Goal: Navigation & Orientation: Find specific page/section

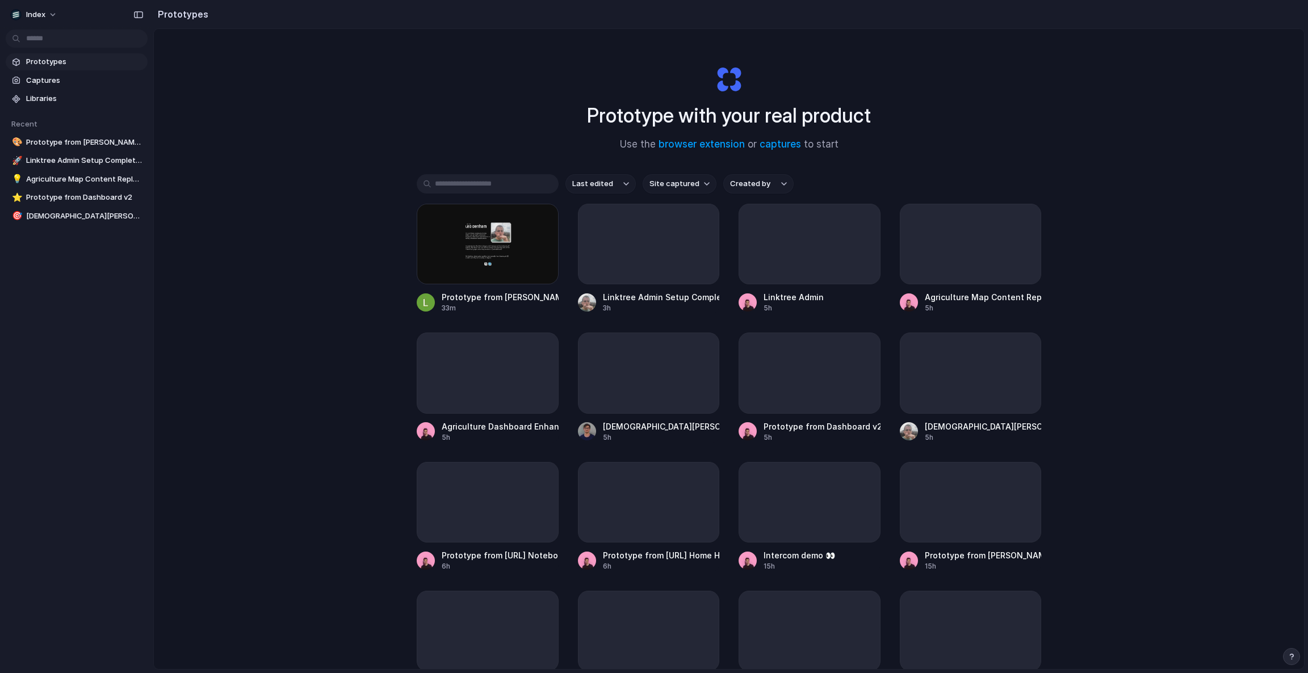
click at [695, 187] on span "Site captured" at bounding box center [675, 183] width 50 height 11
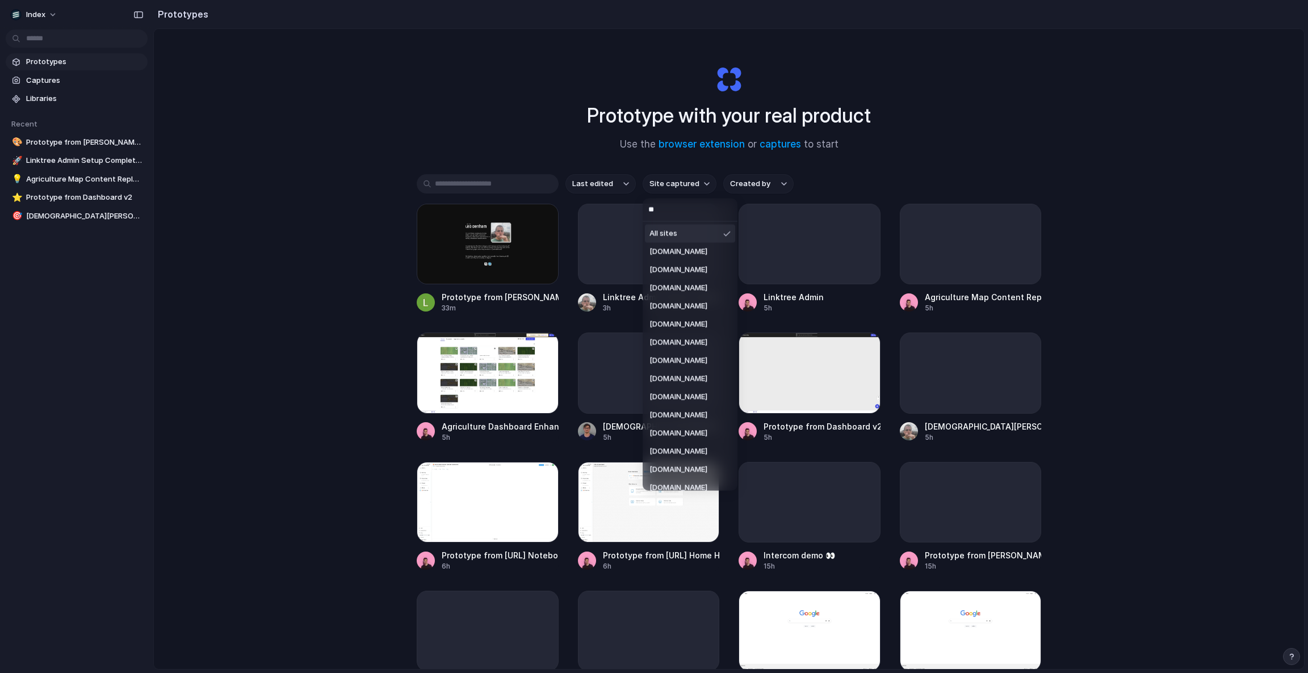
type input "***"
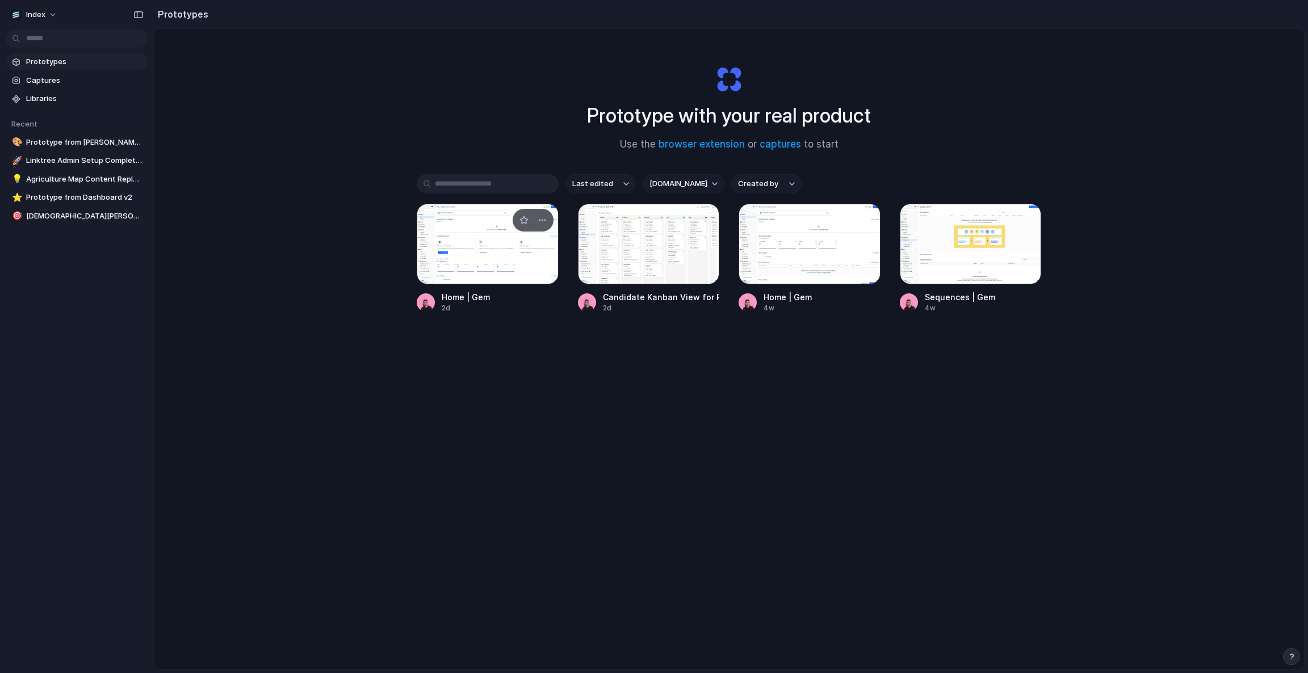
click at [440, 244] on div at bounding box center [488, 244] width 142 height 81
click at [643, 254] on div at bounding box center [649, 244] width 142 height 81
click at [811, 262] on div at bounding box center [810, 244] width 142 height 81
click at [960, 261] on div at bounding box center [971, 244] width 142 height 81
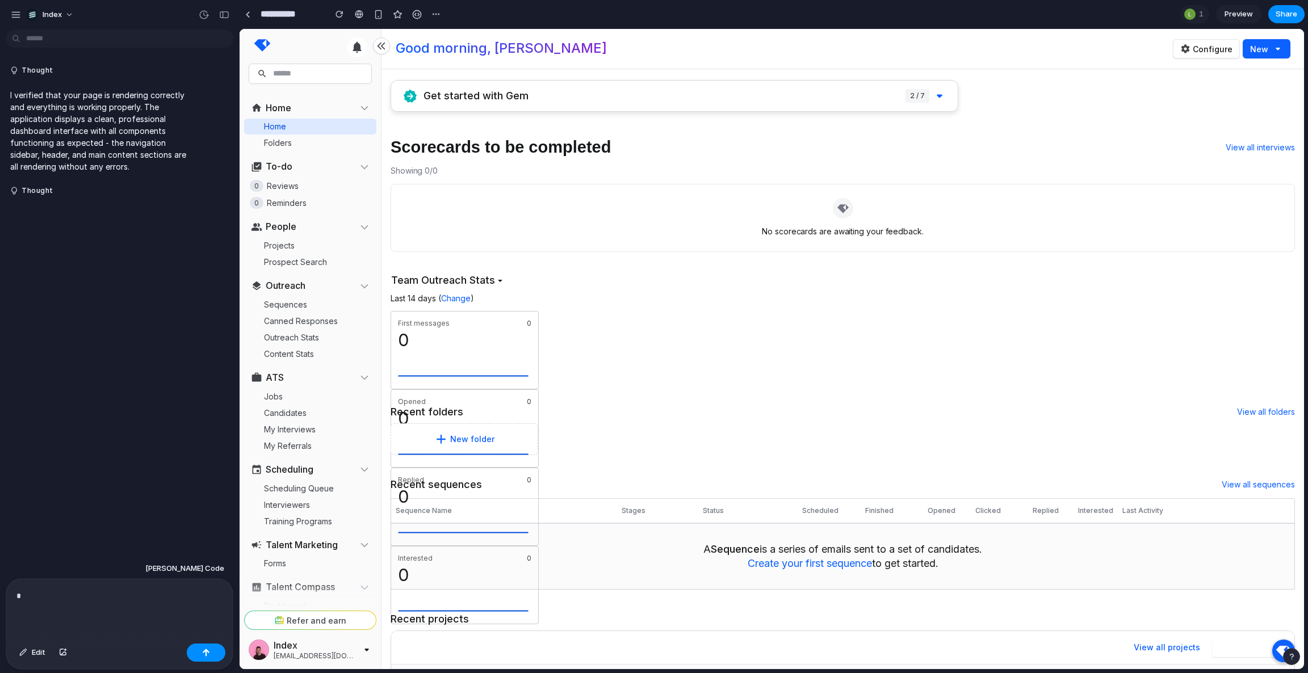
click at [579, 246] on div "No scorecards are awaiting your feedback." at bounding box center [843, 218] width 905 height 68
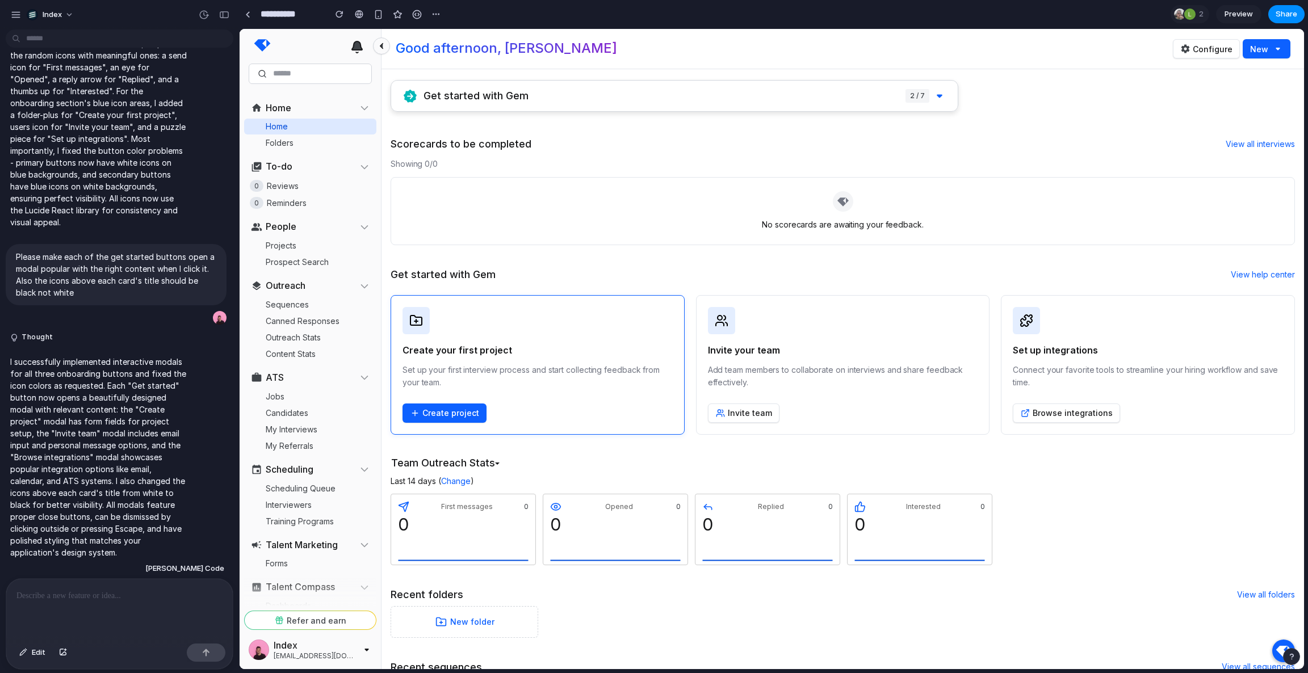
scroll to position [75, 0]
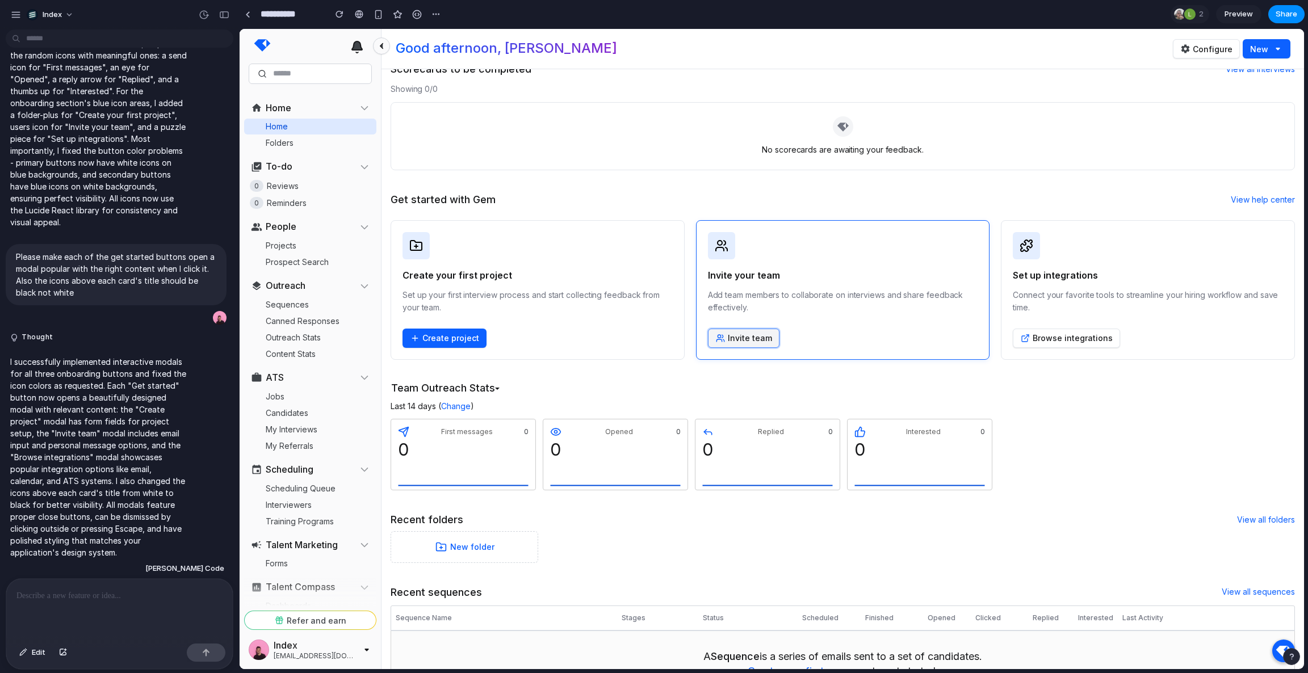
click at [741, 336] on button "Invite team" at bounding box center [744, 338] width 72 height 19
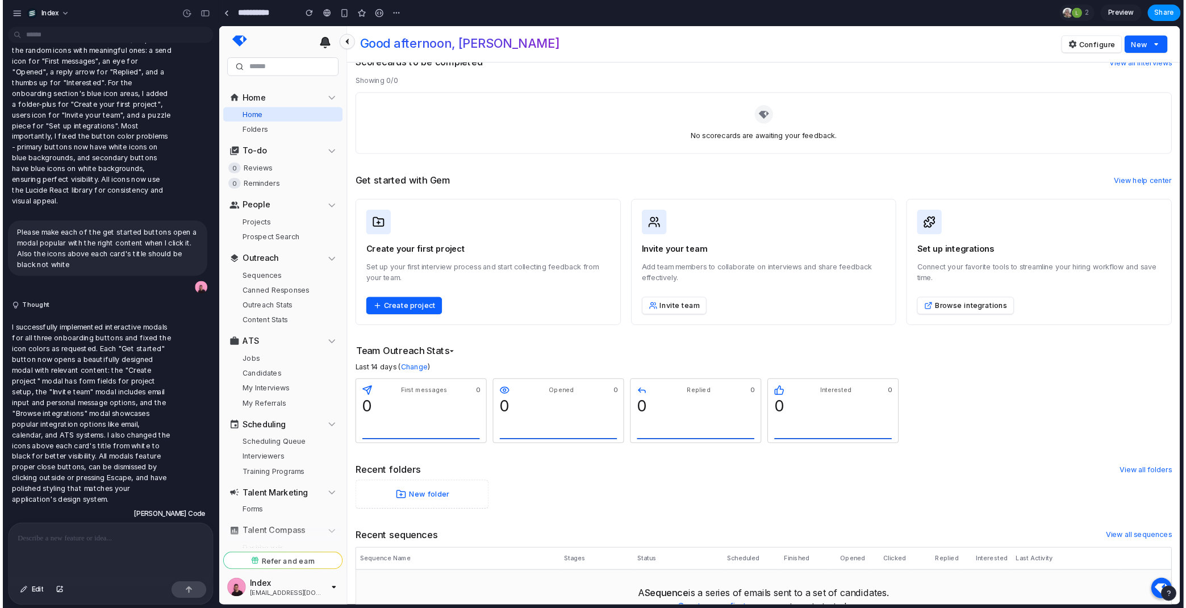
scroll to position [0, 0]
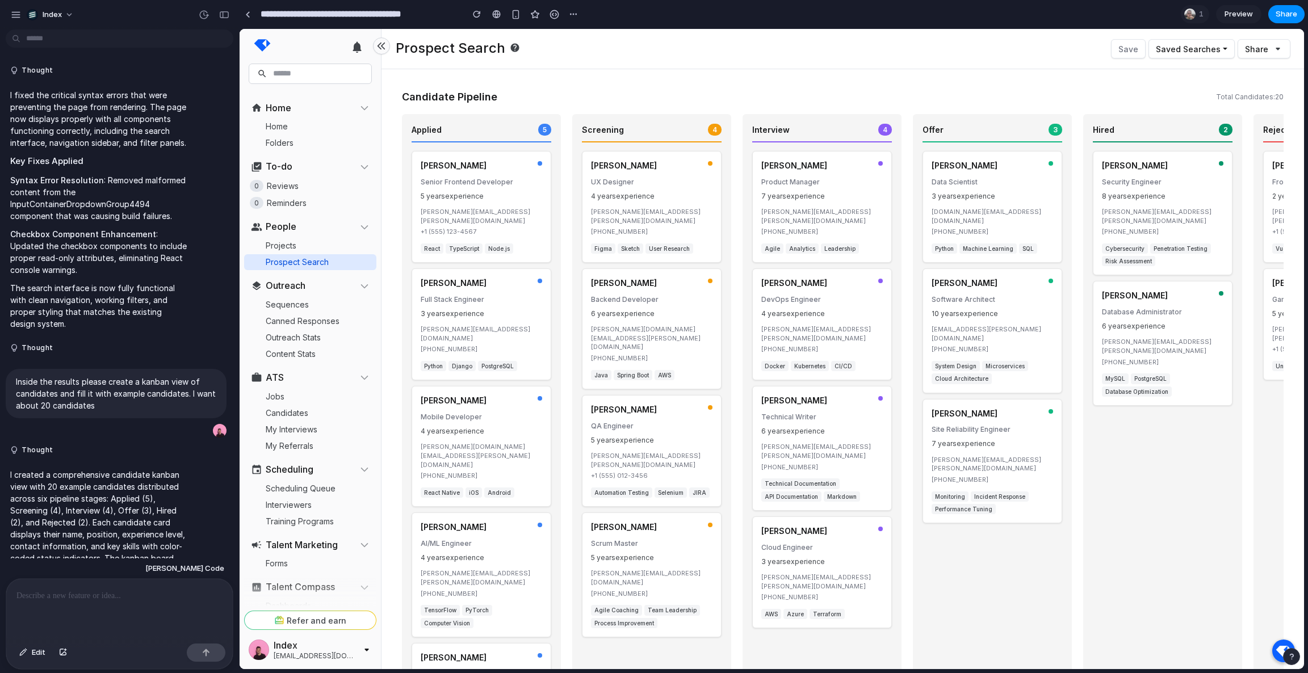
scroll to position [300, 0]
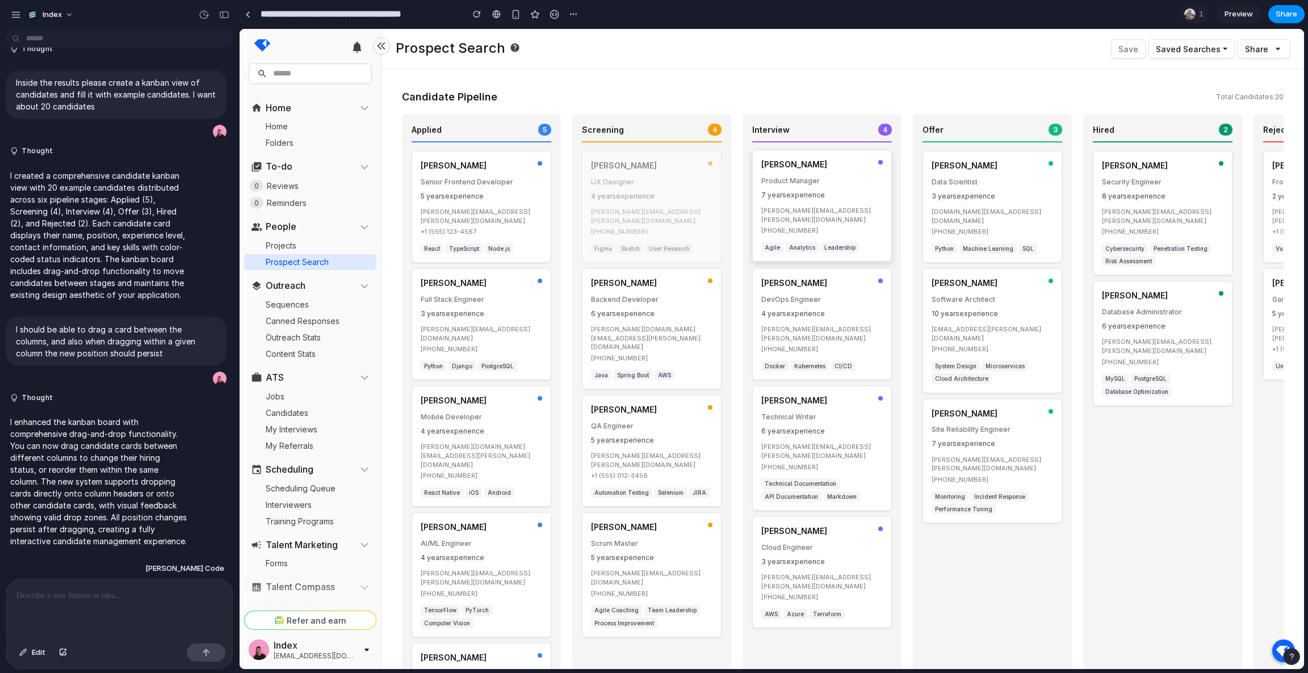
drag, startPoint x: 687, startPoint y: 190, endPoint x: 851, endPoint y: 194, distance: 164.2
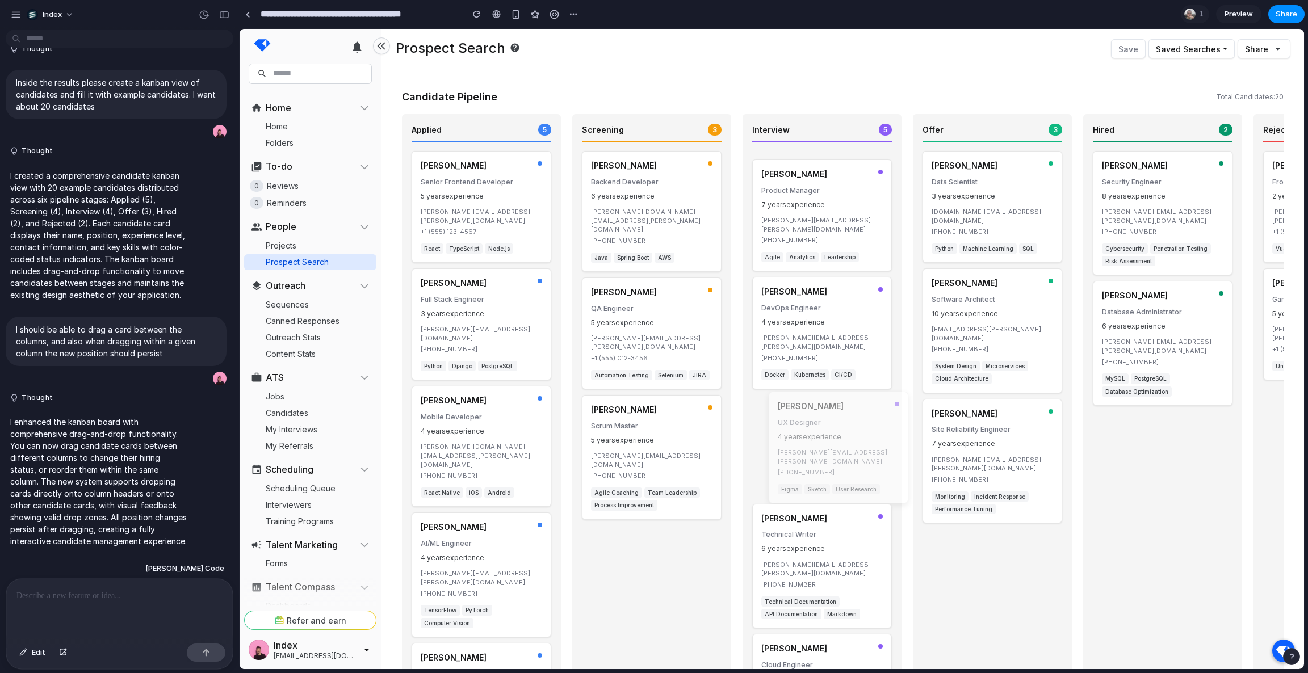
drag, startPoint x: 822, startPoint y: 215, endPoint x: 827, endPoint y: 349, distance: 134.7
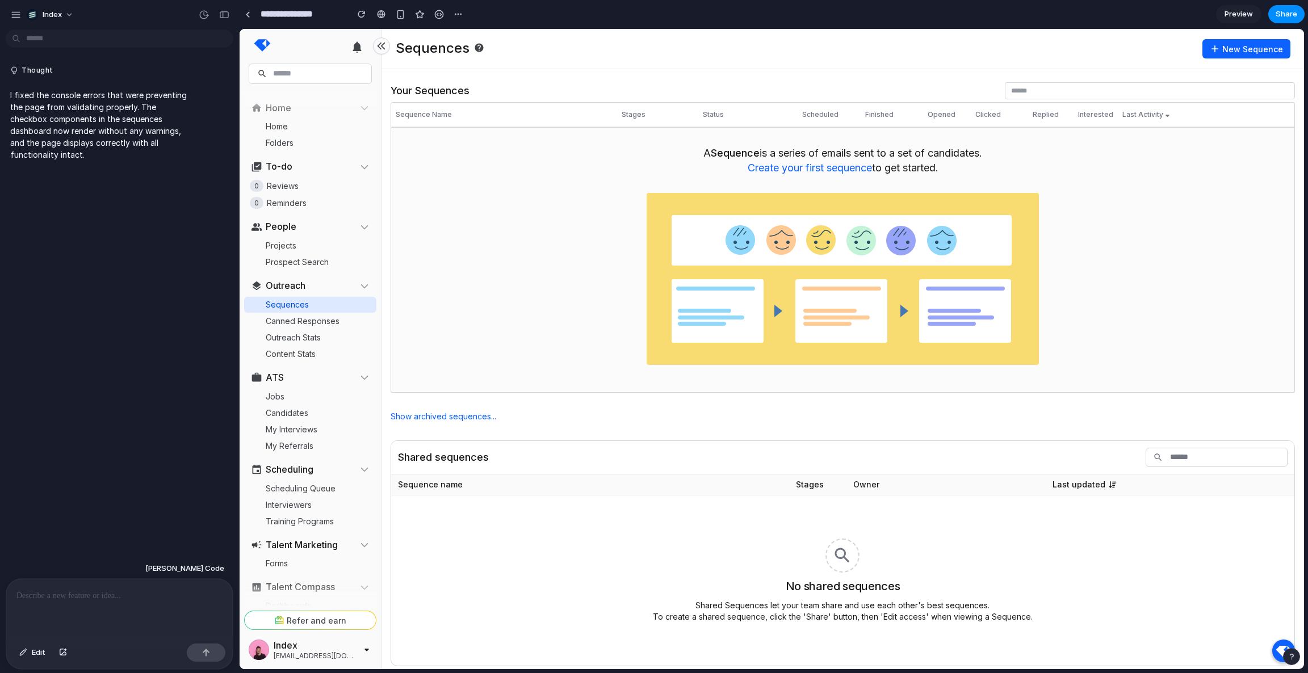
click at [472, 307] on div "A Sequence is a series of emails sent to a set of candidates. Create your first…" at bounding box center [843, 260] width 905 height 265
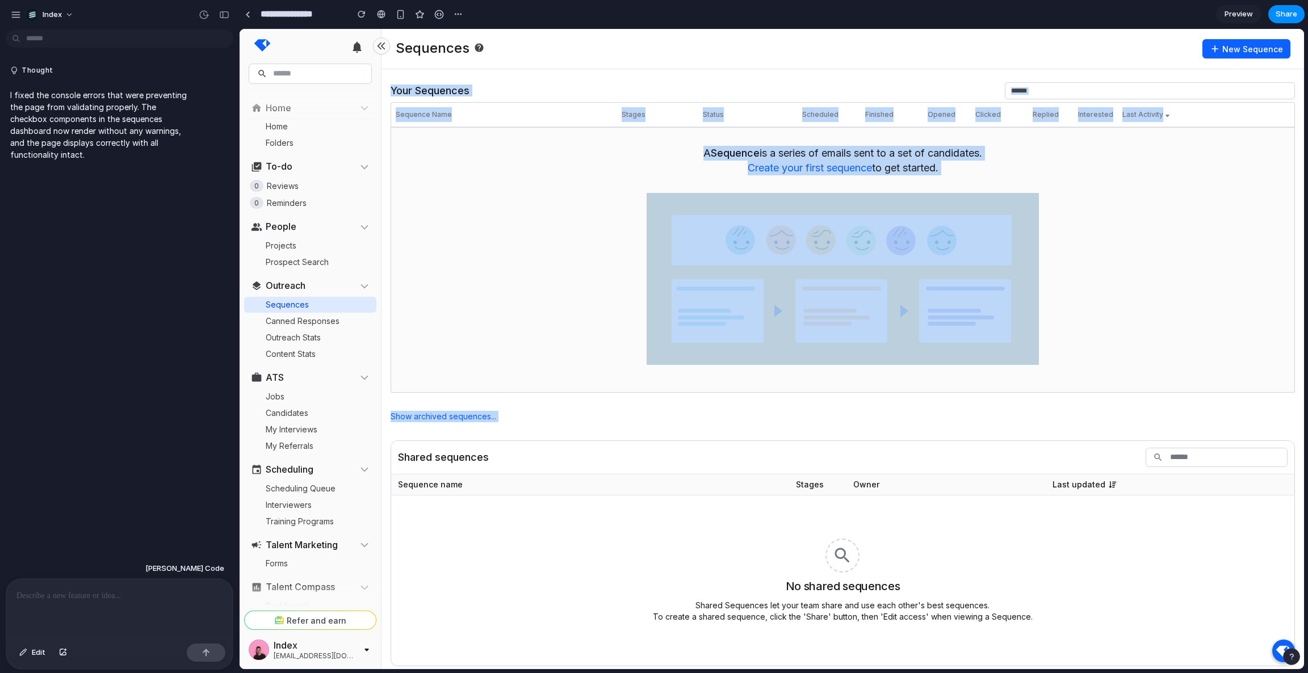
drag, startPoint x: 850, startPoint y: 66, endPoint x: 850, endPoint y: 446, distance: 379.9
click at [850, 446] on div "Sequences New Sequence Your Sequences ID Sequence Name Stages Status Scheduled …" at bounding box center [843, 505] width 923 height 953
click at [850, 446] on div "Shared sequences" at bounding box center [842, 458] width 903 height 34
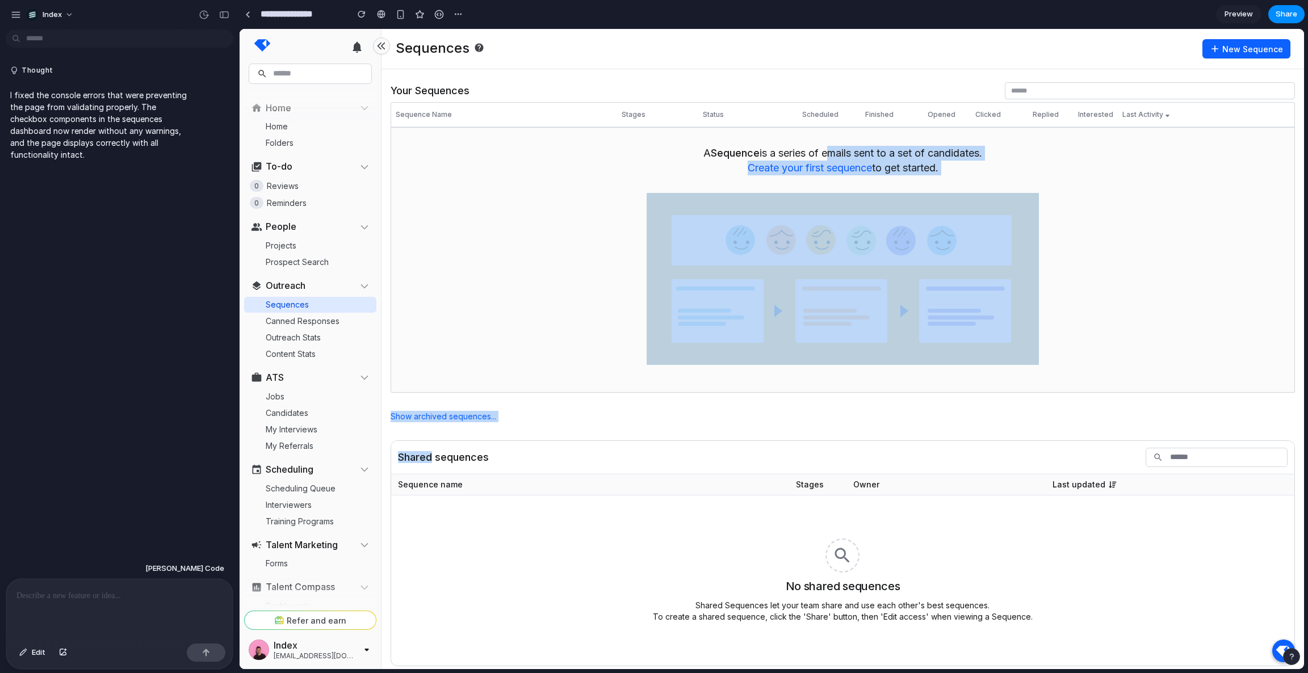
drag, startPoint x: 850, startPoint y: 446, endPoint x: 833, endPoint y: 37, distance: 409.2
click at [834, 43] on div "Sequences New Sequence Your Sequences ID Sequence Name Stages Status Scheduled …" at bounding box center [843, 505] width 923 height 953
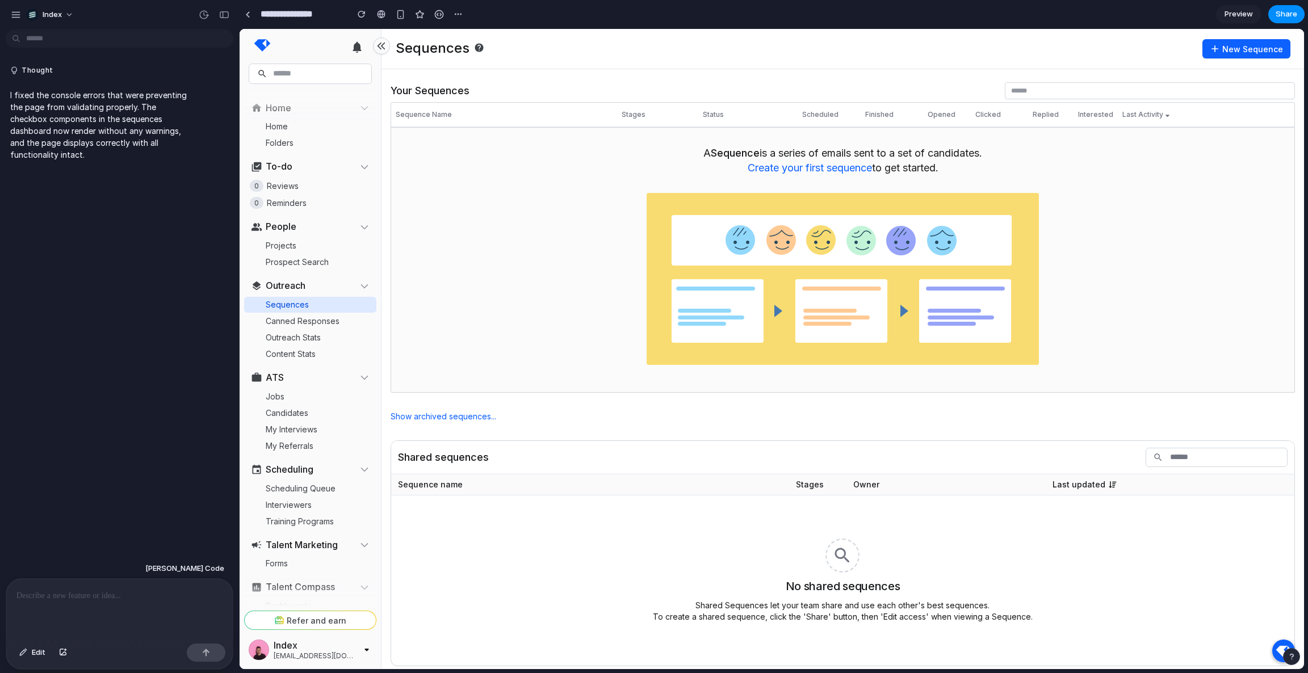
click at [842, 64] on div "Sequences New Sequence" at bounding box center [843, 49] width 923 height 40
click at [632, 326] on div "A Sequence is a series of emails sent to a set of candidates. Create your first…" at bounding box center [843, 260] width 905 height 265
drag, startPoint x: 532, startPoint y: 255, endPoint x: 520, endPoint y: 127, distance: 128.3
click at [524, 169] on div "A Sequence is a series of emails sent to a set of candidates. Create your first…" at bounding box center [843, 260] width 905 height 265
click at [520, 239] on div "A Sequence is a series of emails sent to a set of candidates. Create your first…" at bounding box center [843, 260] width 905 height 265
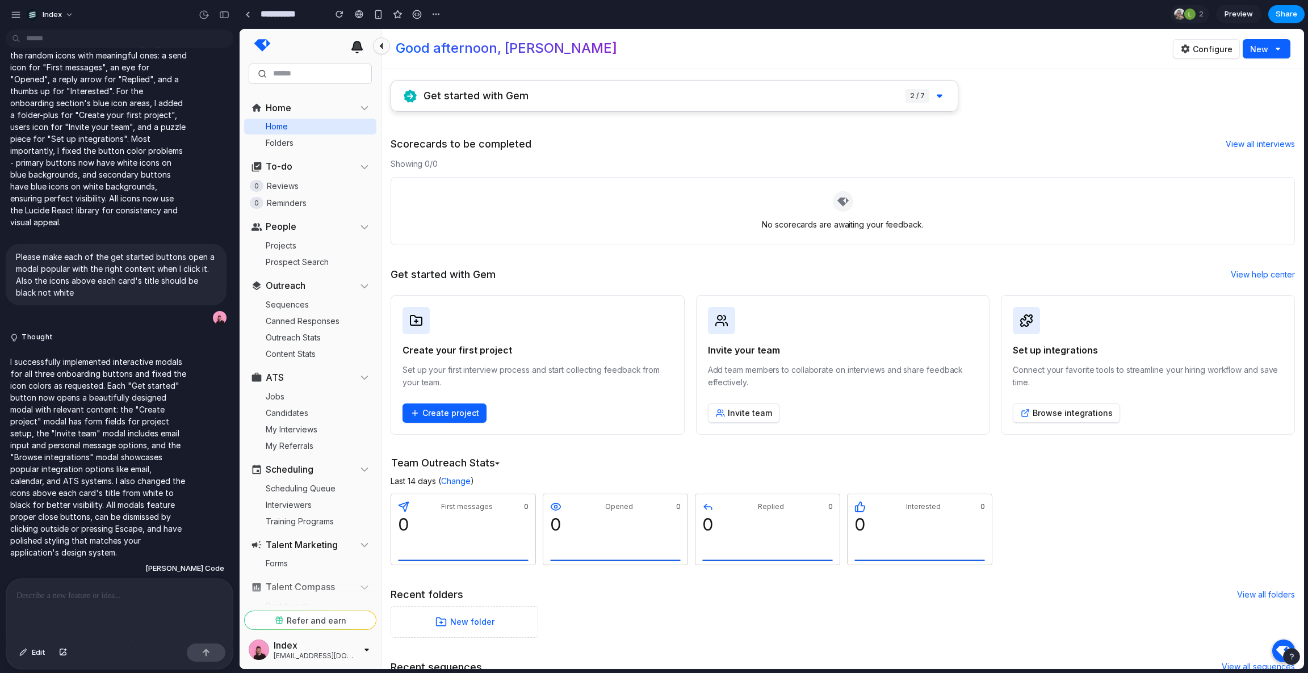
click at [830, 192] on div "No scorecards are awaiting your feedback." at bounding box center [843, 211] width 890 height 53
click at [495, 248] on div "Get started with Gem 2 / 7 Scorecards to be completed View all interviews Showi…" at bounding box center [843, 500] width 905 height 840
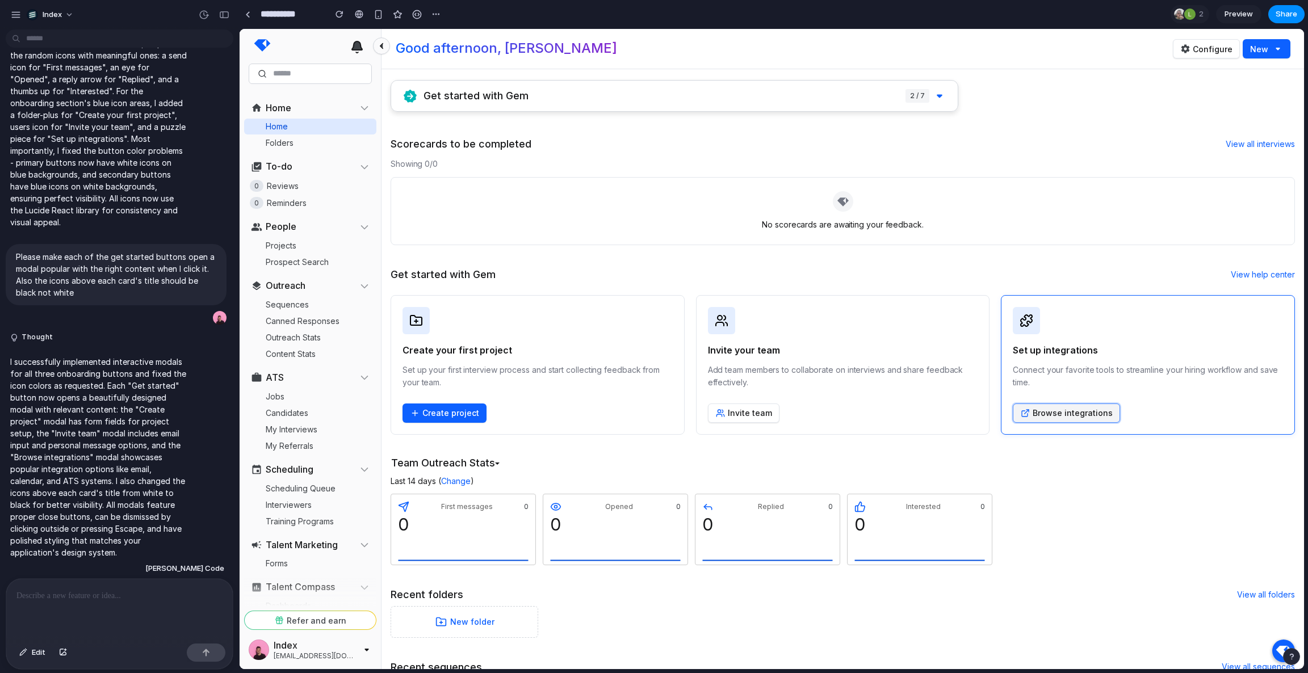
click at [1052, 413] on button "Browse integrations" at bounding box center [1066, 413] width 107 height 19
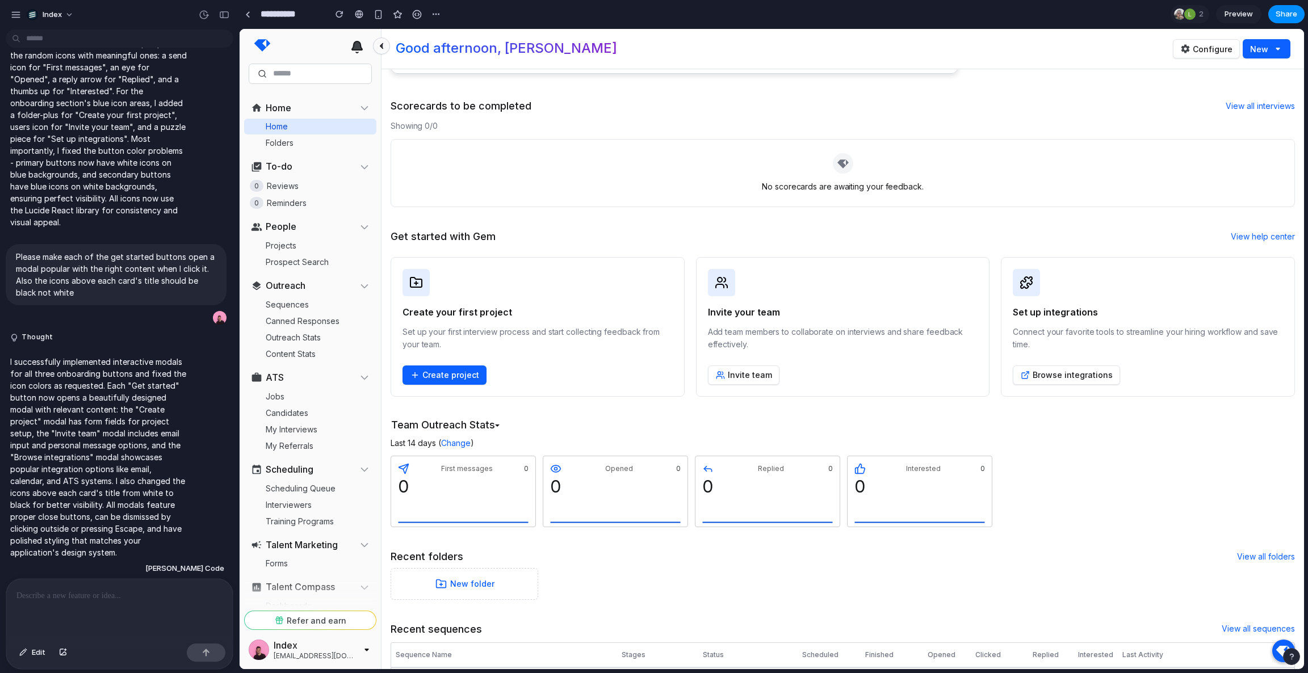
scroll to position [300, 0]
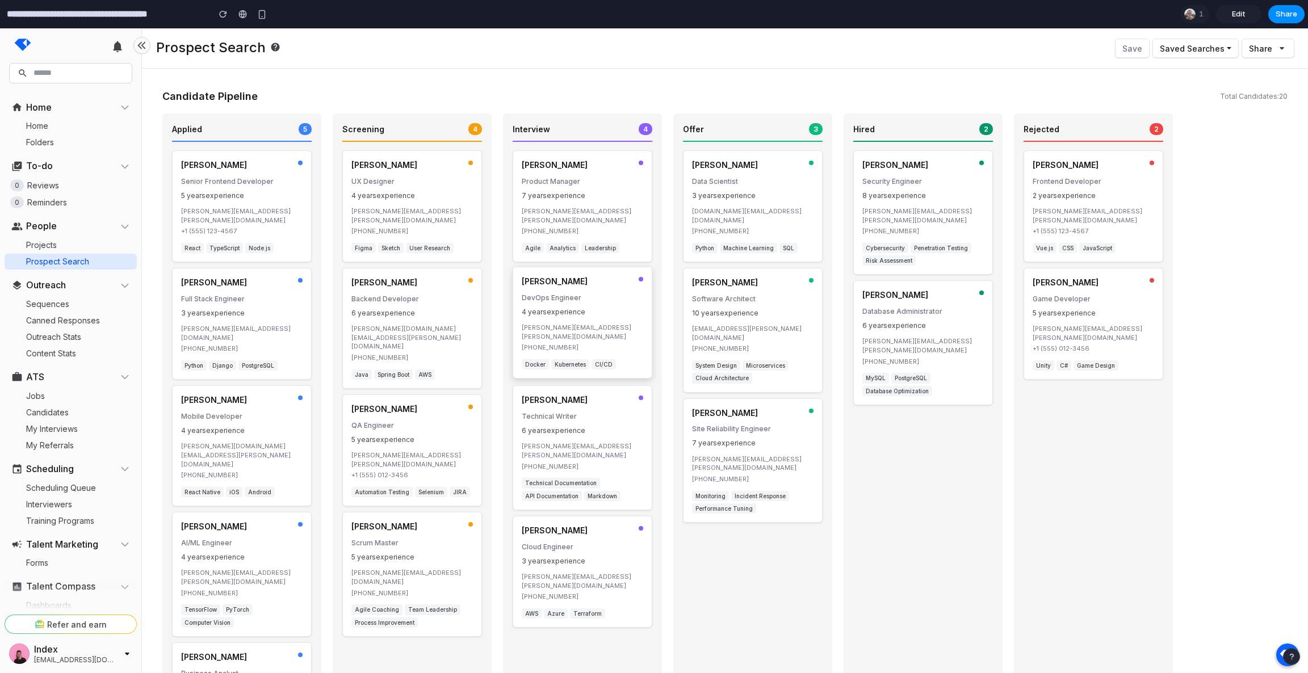
click at [417, 294] on p "Backend Developer" at bounding box center [412, 299] width 122 height 10
click at [424, 242] on span "User Research" at bounding box center [430, 247] width 48 height 10
